Goal: Task Accomplishment & Management: Use online tool/utility

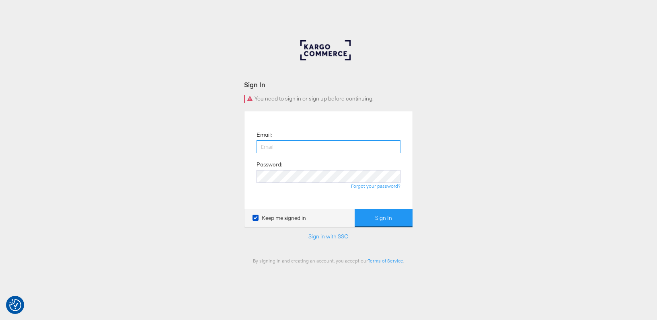
type input "lucy@papier.com"
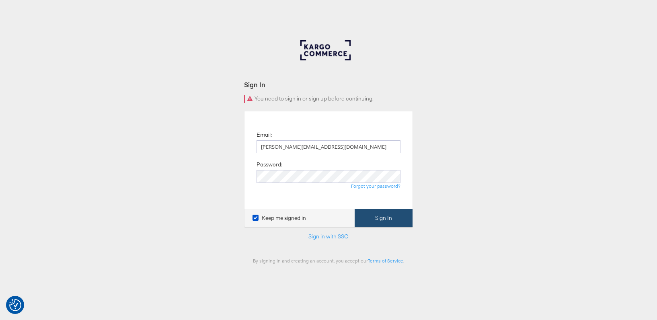
click at [371, 222] on button "Sign In" at bounding box center [384, 218] width 58 height 18
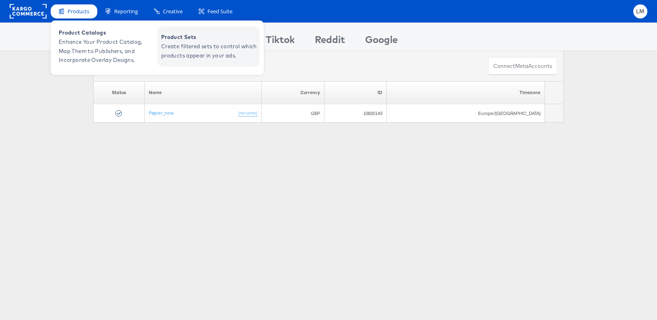
click at [172, 33] on span "Product Sets" at bounding box center [209, 37] width 96 height 9
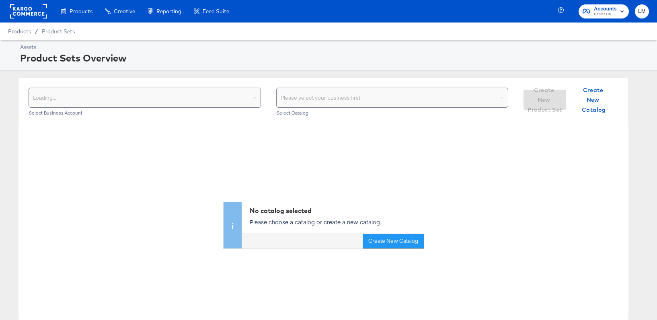
click at [115, 98] on div "Loading..." at bounding box center [145, 97] width 232 height 19
click at [157, 100] on div "Select your business" at bounding box center [145, 97] width 232 height 19
click at [341, 101] on div "Choose the product catalog that includes what you want to sell" at bounding box center [393, 97] width 232 height 19
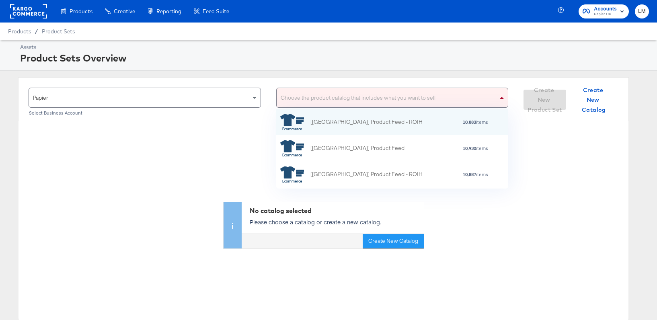
scroll to position [80, 232]
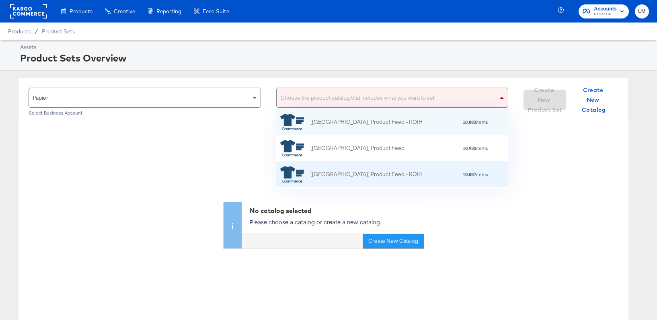
click at [328, 170] on div "[[GEOGRAPHIC_DATA]] Product Feed - ROIH" at bounding box center [366, 174] width 112 height 8
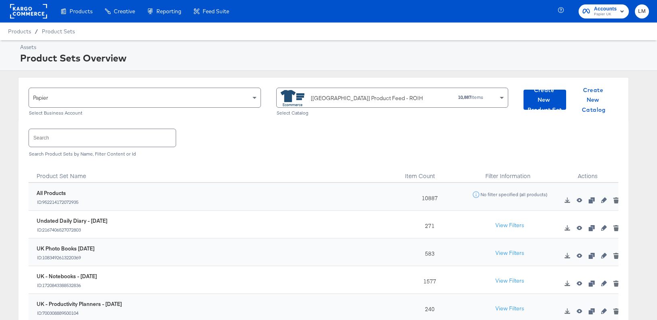
click at [116, 134] on input "text" at bounding box center [102, 137] width 147 height 17
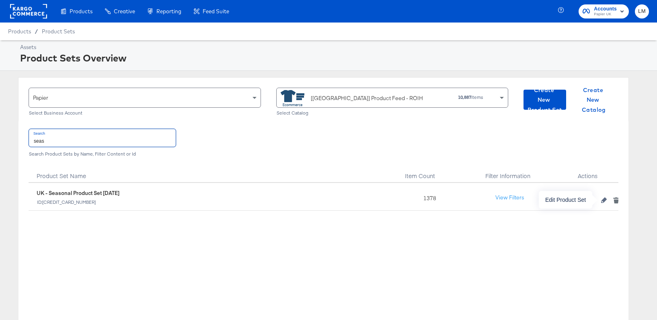
type input "seas"
click at [601, 201] on icon "button" at bounding box center [604, 200] width 6 height 6
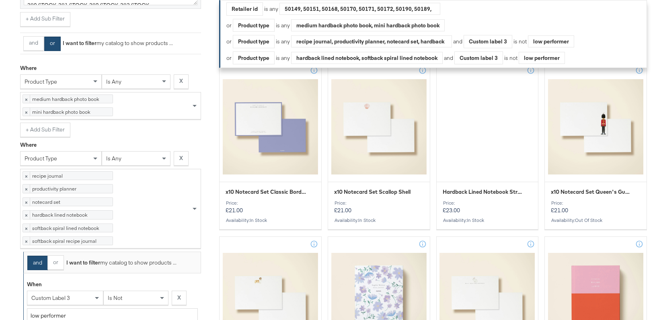
scroll to position [421, 0]
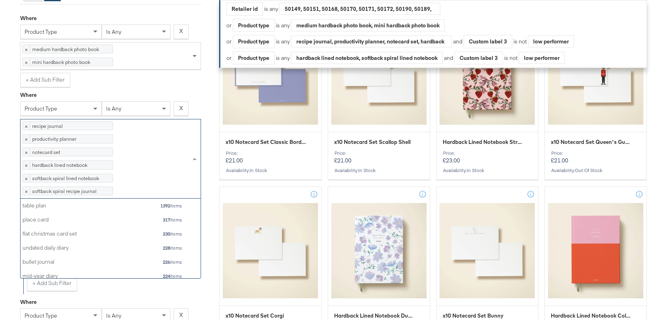
click at [133, 198] on div "× recipe journal 162 items × productivity planner 117 items × notecard set 245 …" at bounding box center [106, 158] width 170 height 79
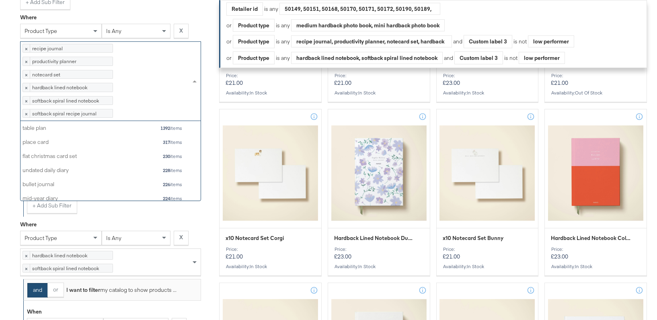
click at [10, 158] on div "Select Business & Catalog Papier Select Business Account [[GEOGRAPHIC_DATA]] Pr…" at bounding box center [328, 301] width 657 height 1436
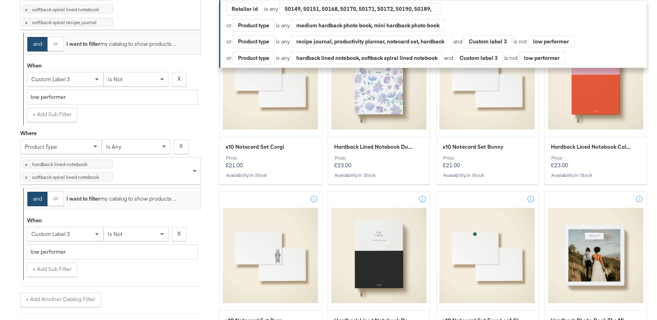
scroll to position [577, 0]
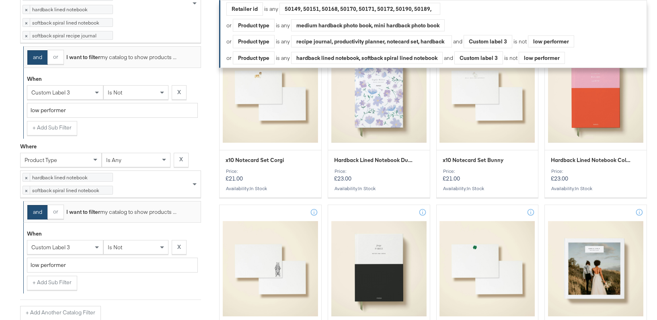
click at [142, 43] on div "× recipe journal 162 items × productivity planner 117 items × notecard set 245 …" at bounding box center [106, 3] width 170 height 79
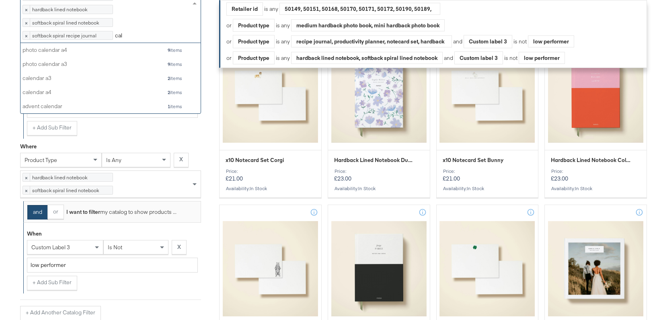
scroll to position [80, 180]
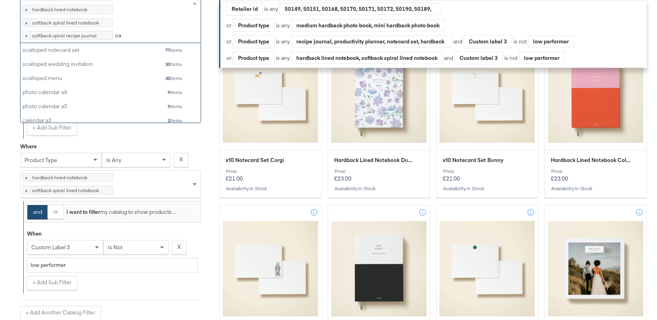
type input "c"
type input "2026"
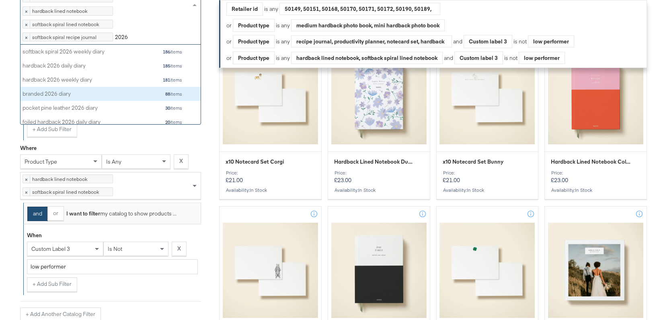
scroll to position [574, 0]
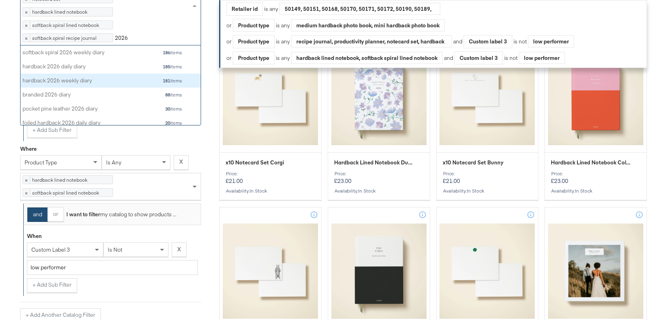
click at [88, 84] on div "hardback 2026 weekly diary" at bounding box center [65, 81] width 84 height 8
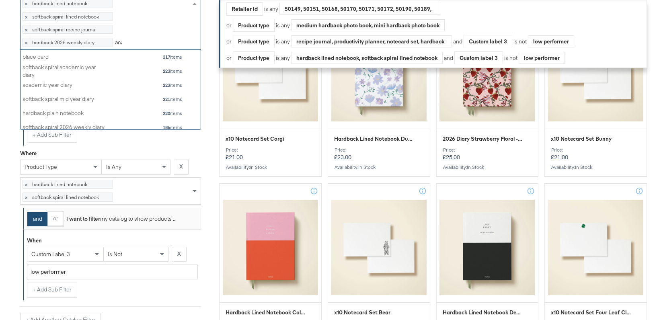
scroll to position [42, 180]
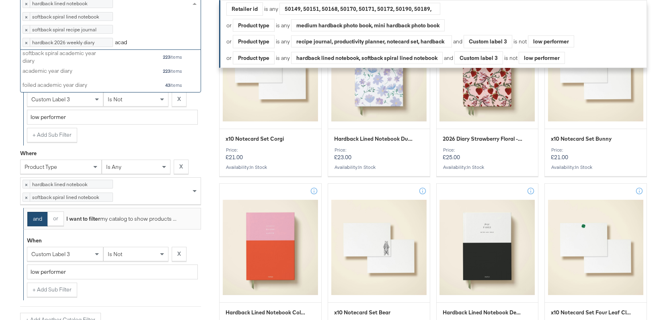
type input "acade"
click at [121, 51] on input "acade" at bounding box center [123, 43] width 16 height 15
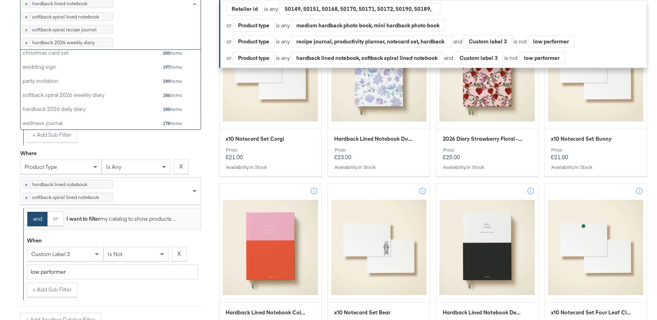
click at [7, 139] on div "Select Business & Catalog Papier Select Business Account [[GEOGRAPHIC_DATA]] Pr…" at bounding box center [328, 202] width 657 height 1436
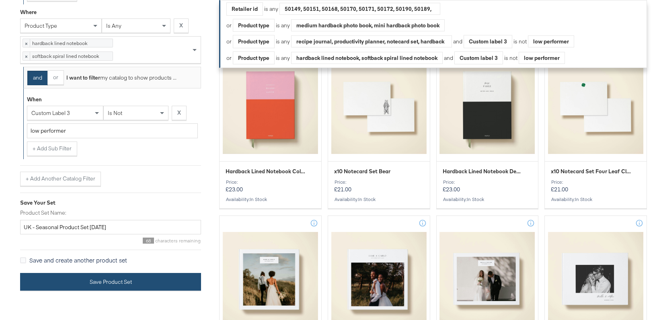
scroll to position [945, 0]
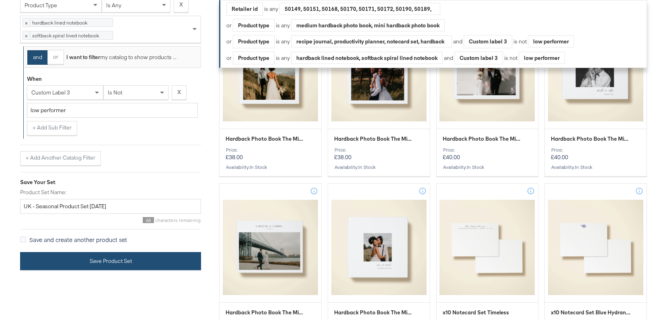
click at [84, 270] on button "Save Product Set" at bounding box center [110, 261] width 181 height 18
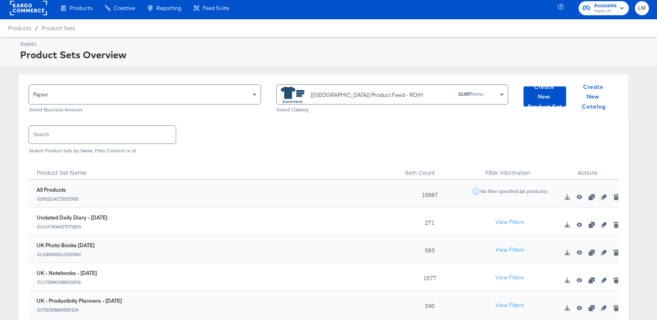
click at [310, 96] on div "[[GEOGRAPHIC_DATA]] Product Feed - ROIH" at bounding box center [359, 95] width 157 height 16
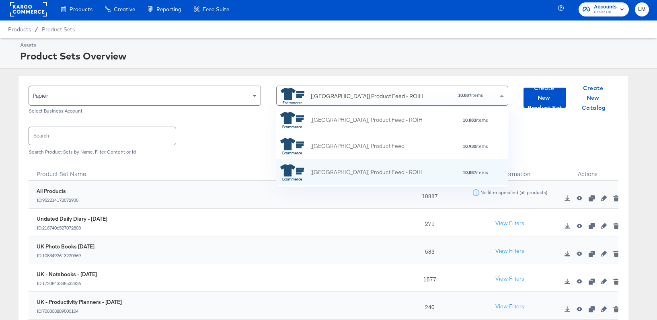
scroll to position [80, 232]
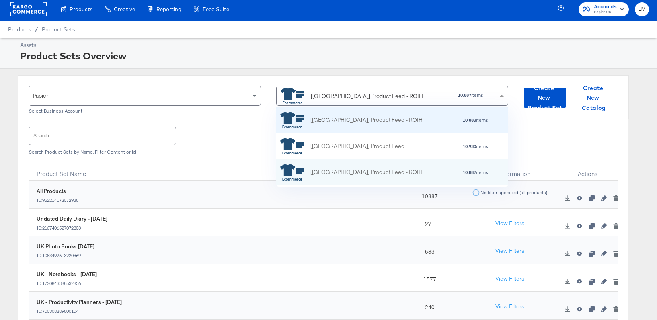
click at [307, 125] on div "[[GEOGRAPHIC_DATA]] Product Feed - ROIH" at bounding box center [351, 120] width 142 height 16
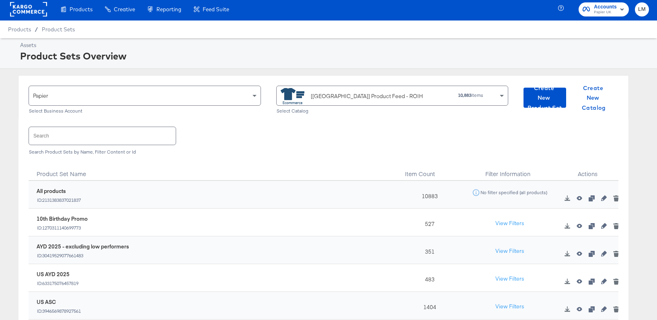
click at [105, 140] on input "text" at bounding box center [102, 135] width 147 height 17
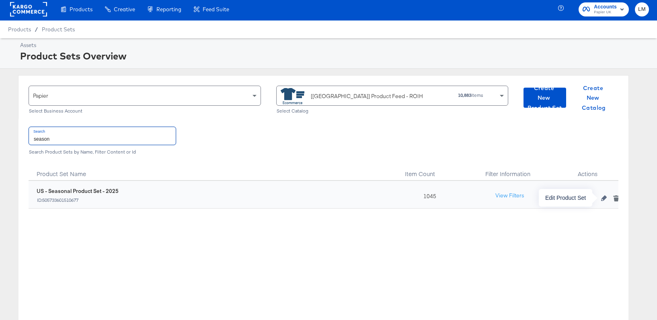
type input "season"
click at [606, 198] on icon "button" at bounding box center [604, 198] width 6 height 6
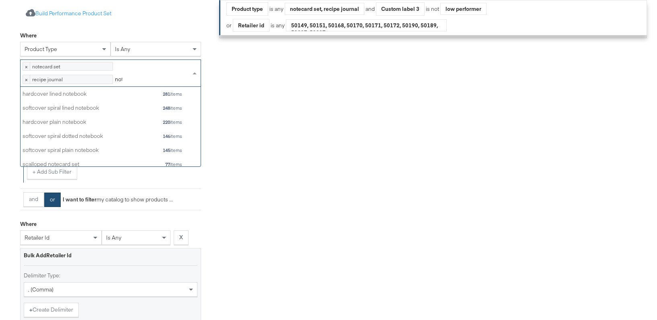
scroll to position [80, 180]
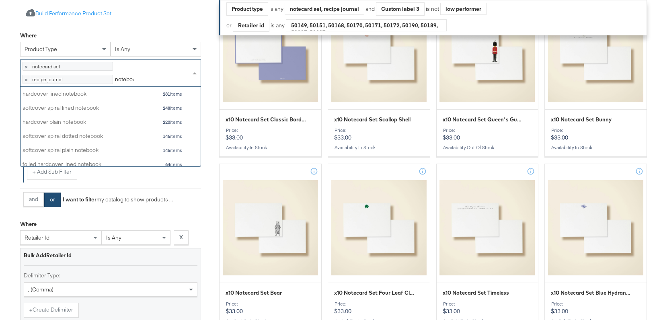
type input "notebook"
click at [105, 98] on div "hardcover lined notebook" at bounding box center [65, 94] width 84 height 8
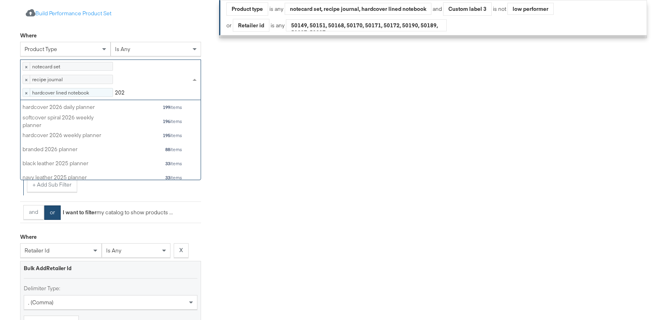
type input "2026"
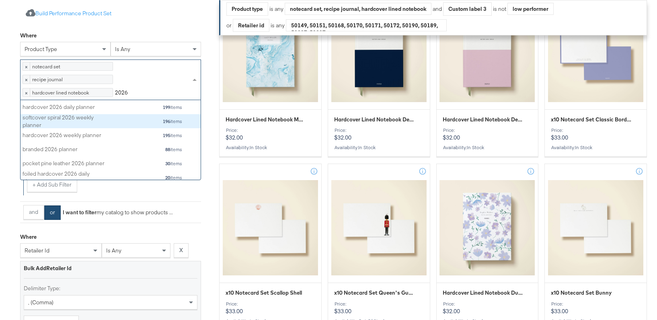
click at [77, 129] on div "softcover spiral 2026 weekly planner" at bounding box center [65, 121] width 84 height 15
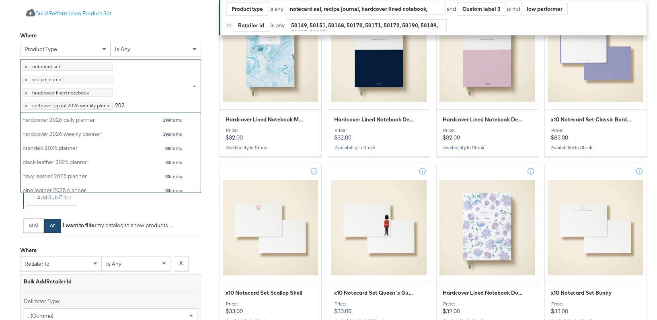
type input "2026"
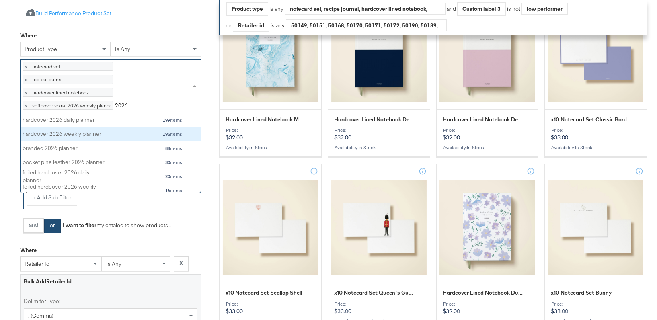
click at [62, 139] on div "hardcover 2026 weekly planner 195 items" at bounding box center [103, 134] width 160 height 10
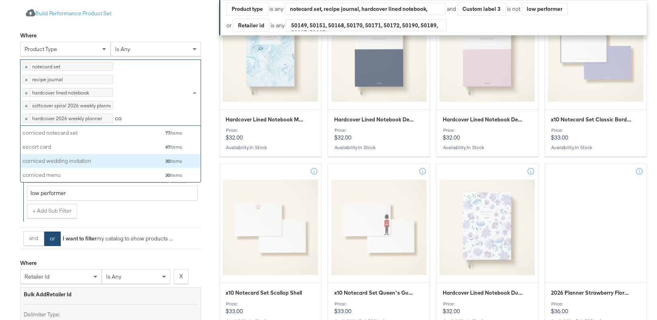
type input "c"
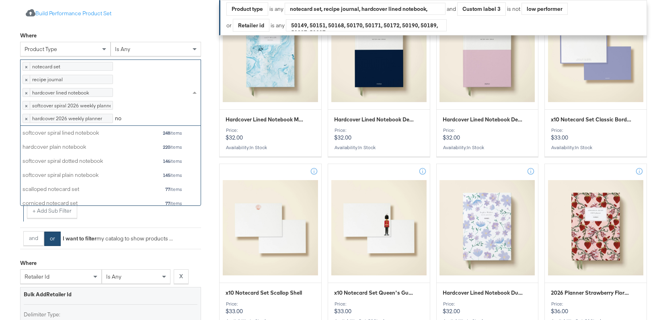
type input "n"
type input "unda"
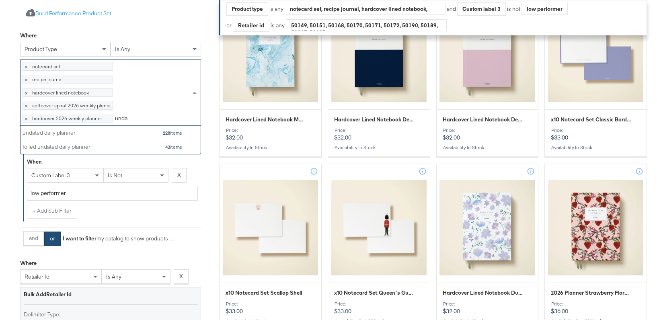
scroll to position [28, 180]
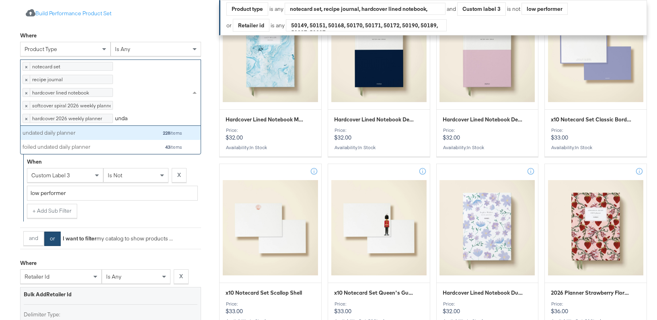
click at [118, 138] on div "undated daily planner 228 items" at bounding box center [103, 133] width 160 height 10
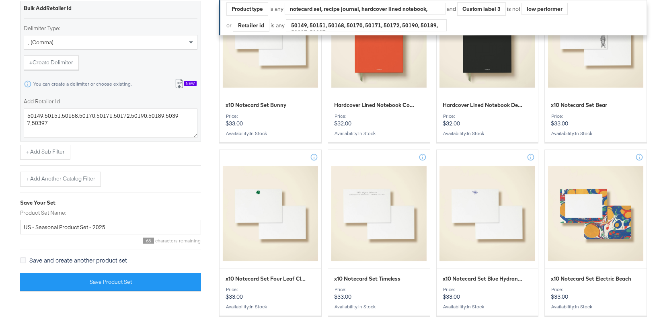
scroll to position [1165, 0]
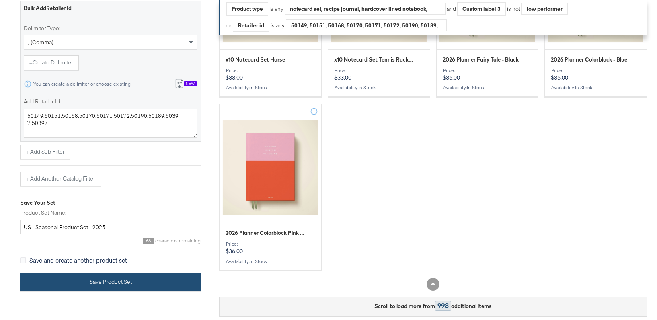
click at [113, 291] on button "Save Product Set" at bounding box center [110, 282] width 181 height 18
